Goal: Information Seeking & Learning: Learn about a topic

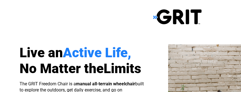
scroll to position [37, 0]
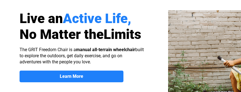
select select "US"
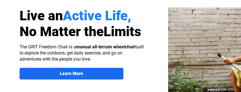
click at [84, 72] on span "Learn More" at bounding box center [72, 73] width 104 height 5
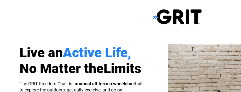
scroll to position [431, 102]
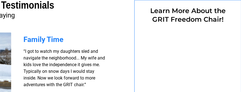
select select "US"
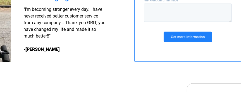
scroll to position [638, 102]
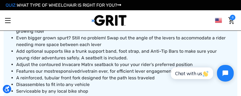
scroll to position [409, 0]
